Goal: Navigation & Orientation: Find specific page/section

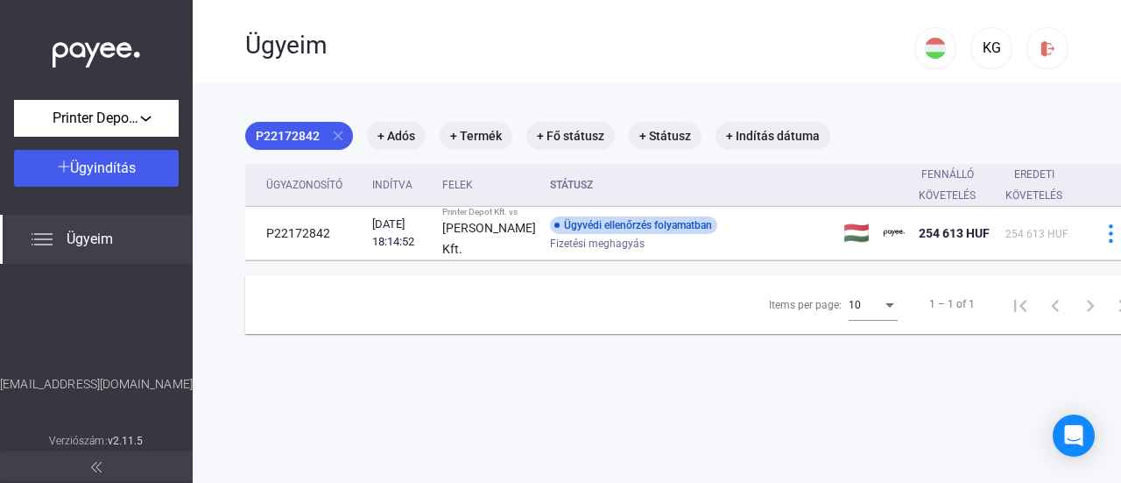
click at [74, 242] on span "Ügyeim" at bounding box center [90, 239] width 46 height 21
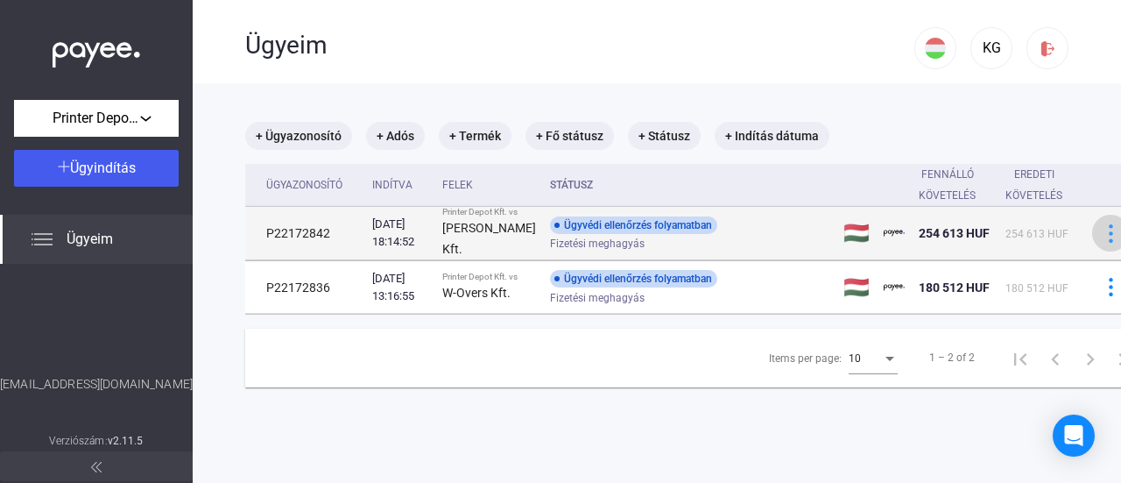
click at [1102, 238] on img at bounding box center [1111, 233] width 18 height 18
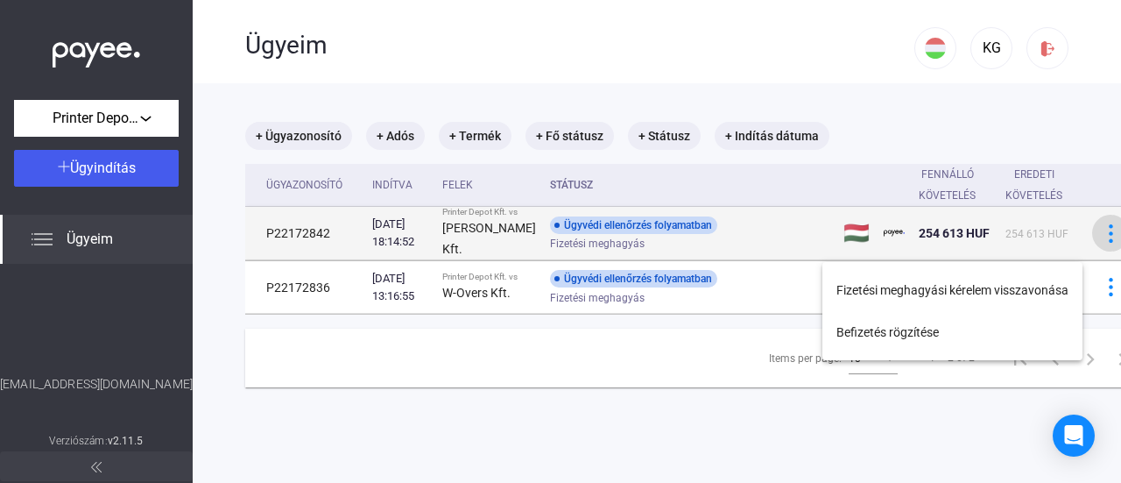
click at [1070, 238] on div at bounding box center [560, 241] width 1121 height 483
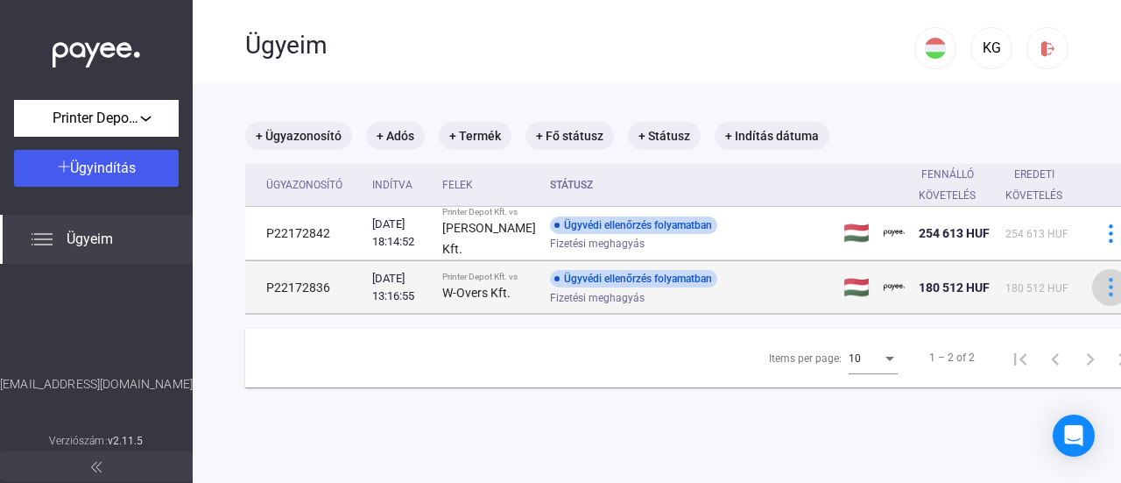
click at [1102, 296] on img at bounding box center [1111, 287] width 18 height 18
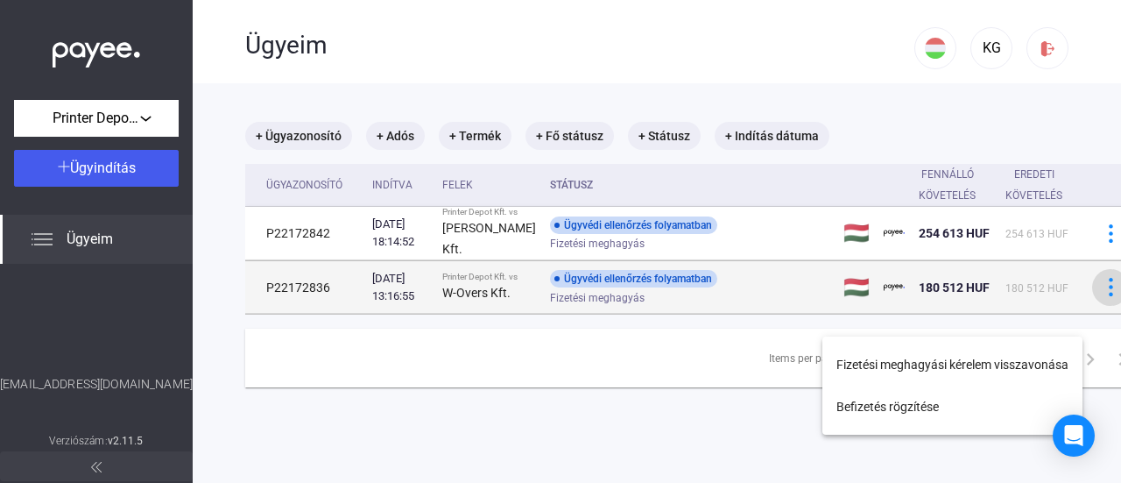
click at [1064, 318] on div at bounding box center [560, 241] width 1121 height 483
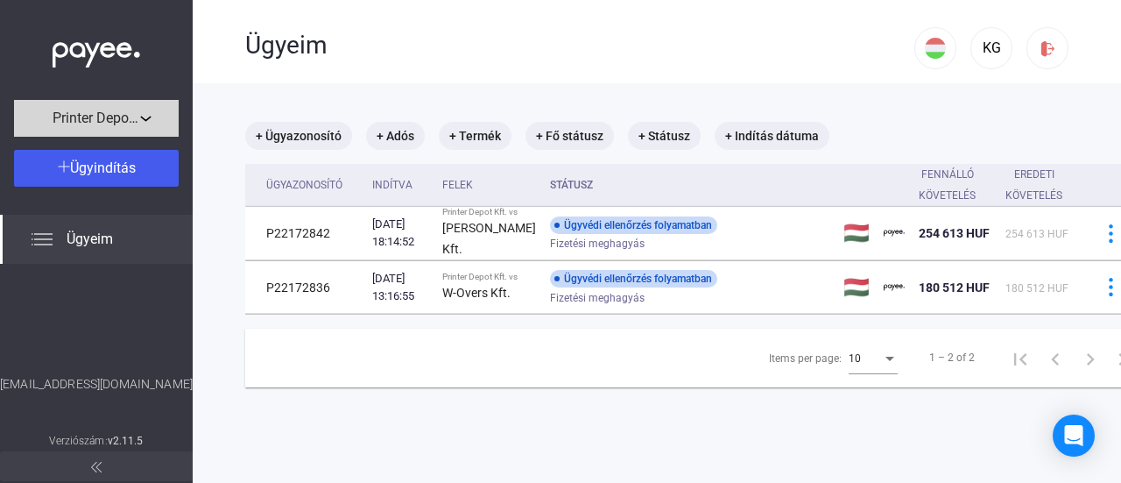
click at [149, 113] on div "Printer Depot Kft." at bounding box center [96, 119] width 154 height 22
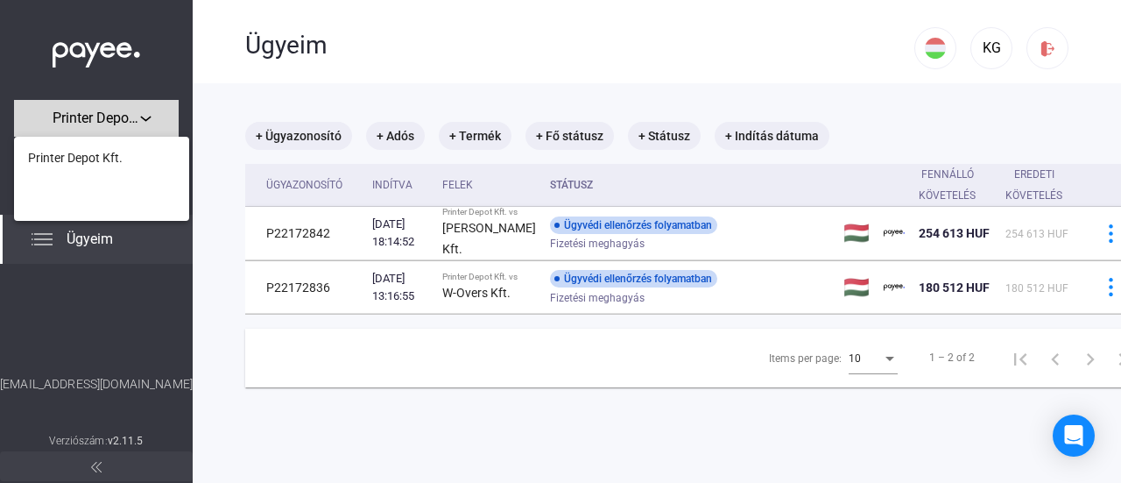
click at [149, 113] on div at bounding box center [560, 241] width 1121 height 483
